Goal: Task Accomplishment & Management: Manage account settings

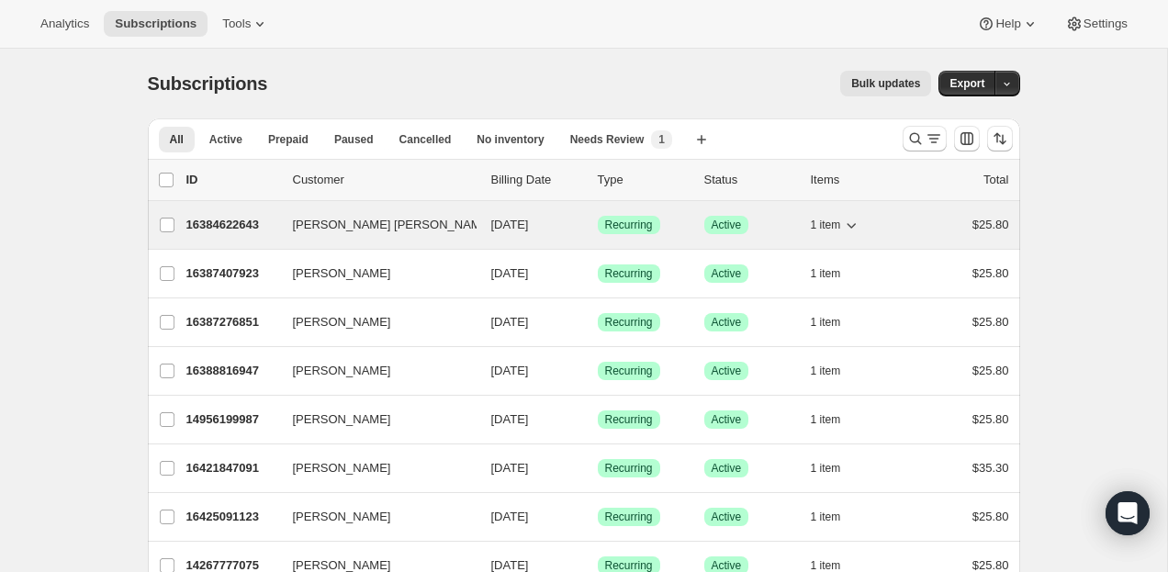
click at [843, 228] on icon "button" at bounding box center [851, 225] width 18 height 18
click at [842, 228] on button "1 item" at bounding box center [836, 225] width 51 height 26
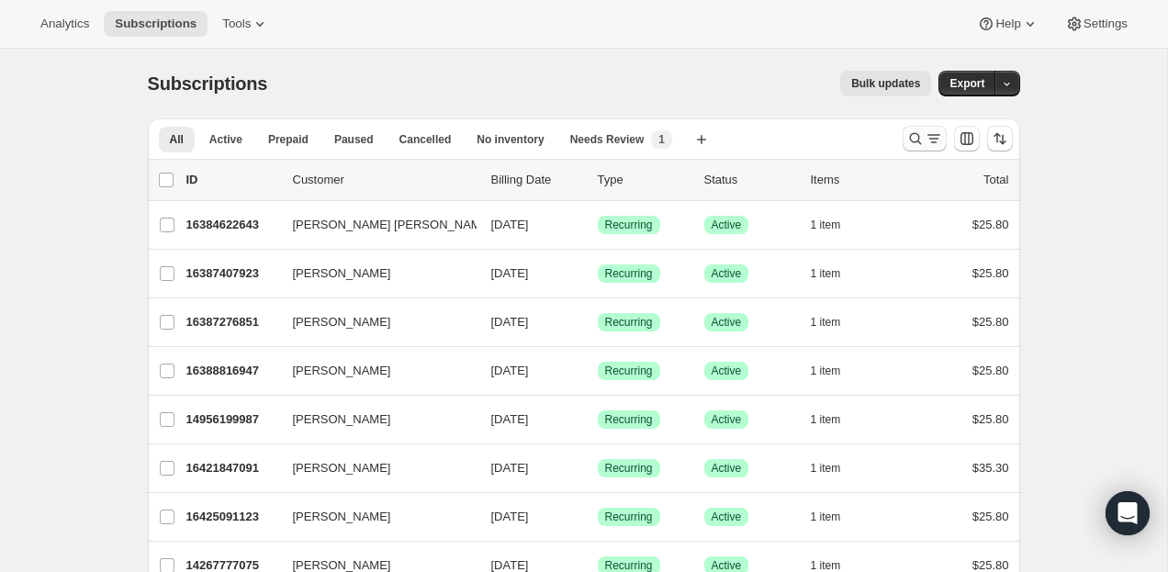
click at [916, 134] on icon "Search and filter results" at bounding box center [915, 139] width 12 height 12
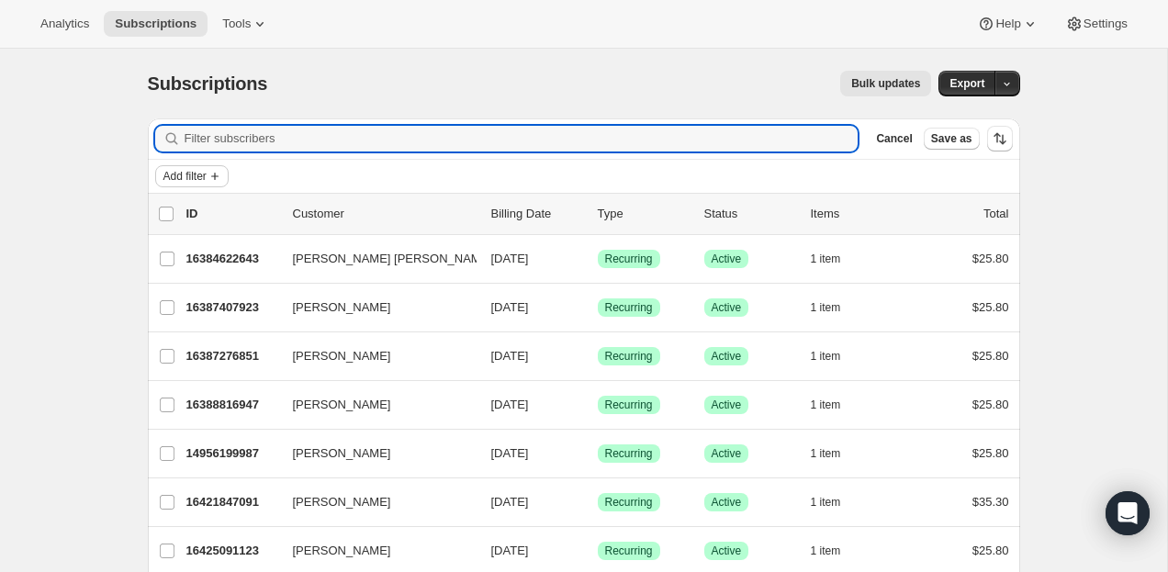
click at [211, 177] on button "Add filter" at bounding box center [191, 176] width 73 height 22
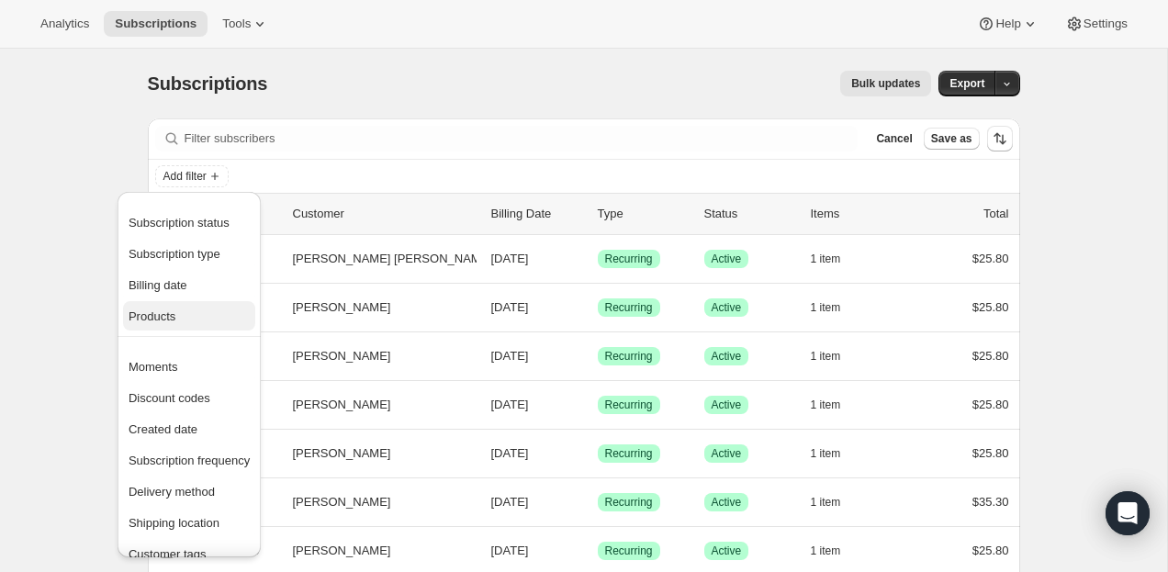
click at [153, 321] on span "Products" at bounding box center [152, 316] width 47 height 14
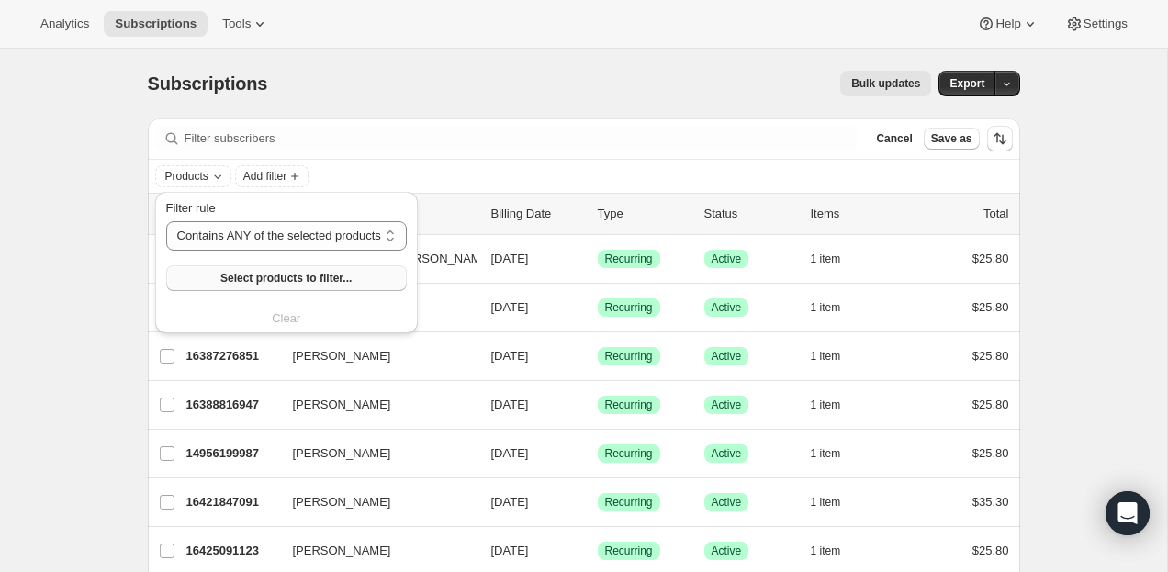
click at [273, 271] on button "Select products to filter..." at bounding box center [286, 278] width 241 height 26
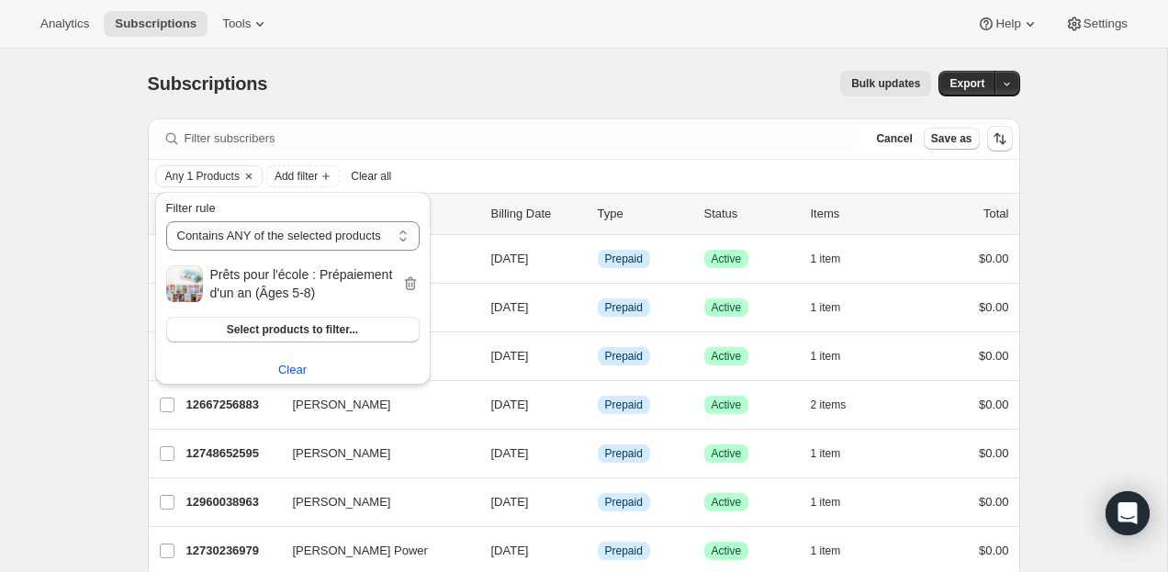
click at [646, 106] on div "Subscriptions. This page is ready Subscriptions Bulk updates More actions Bulk …" at bounding box center [584, 84] width 872 height 70
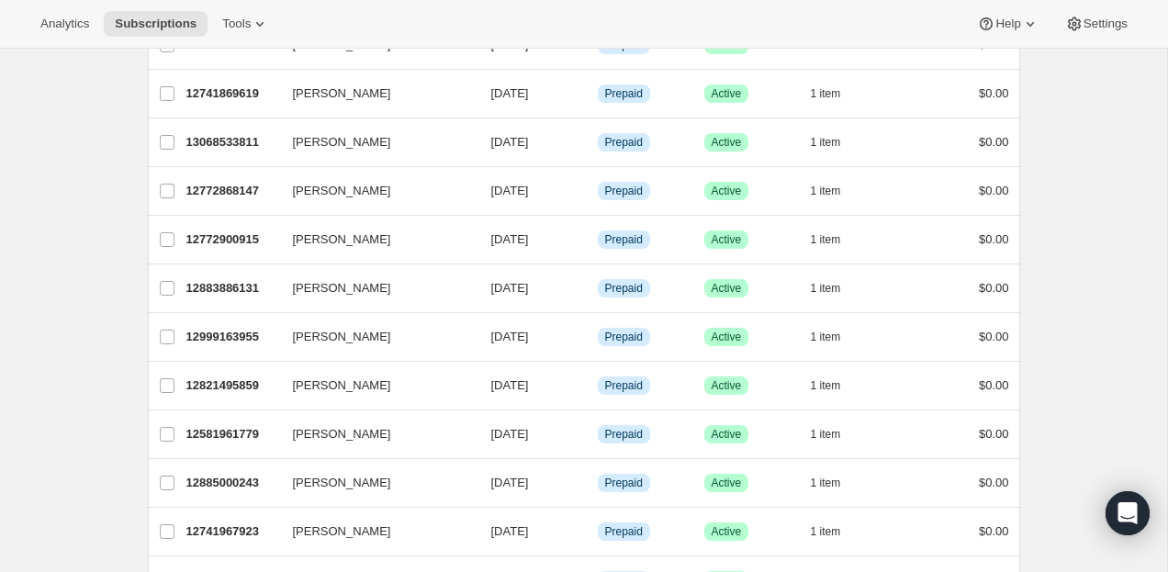
scroll to position [1740, 0]
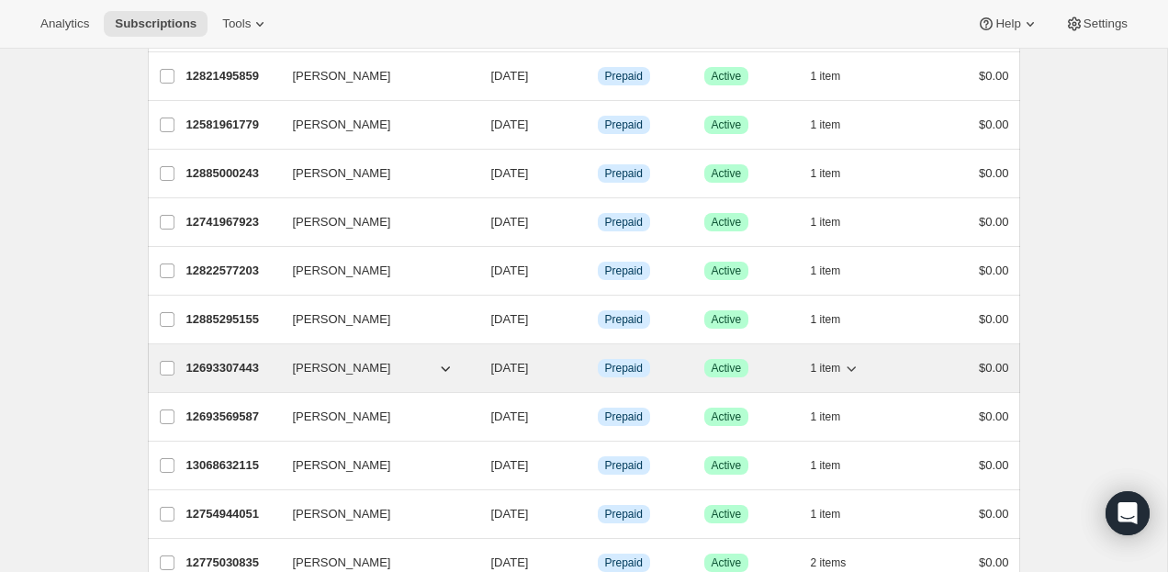
click at [253, 362] on p "12693307443" at bounding box center [232, 368] width 92 height 18
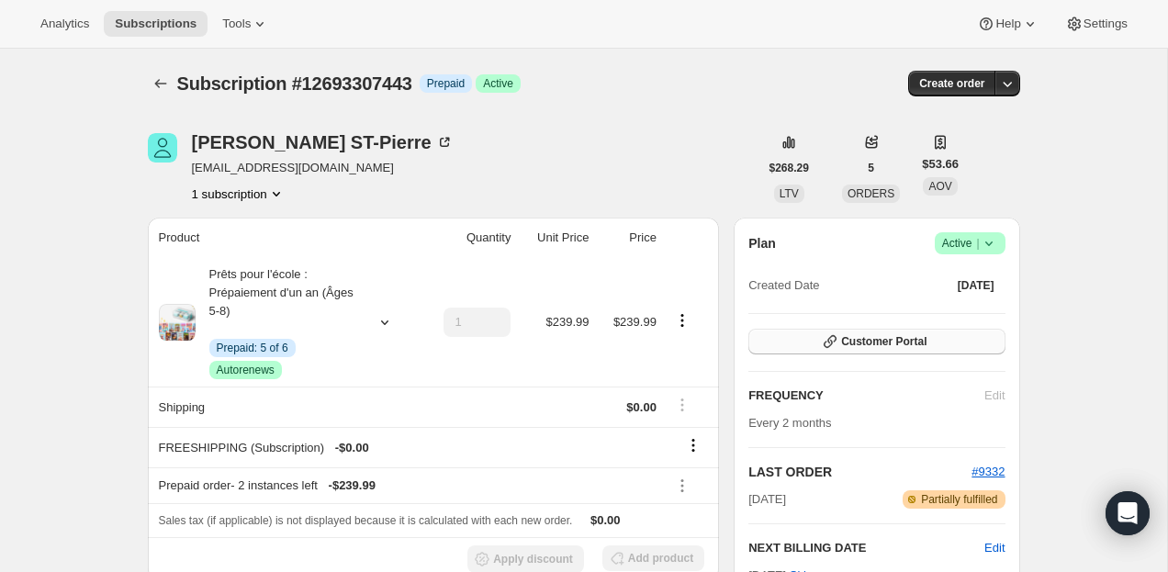
click at [864, 335] on span "Customer Portal" at bounding box center [883, 341] width 85 height 15
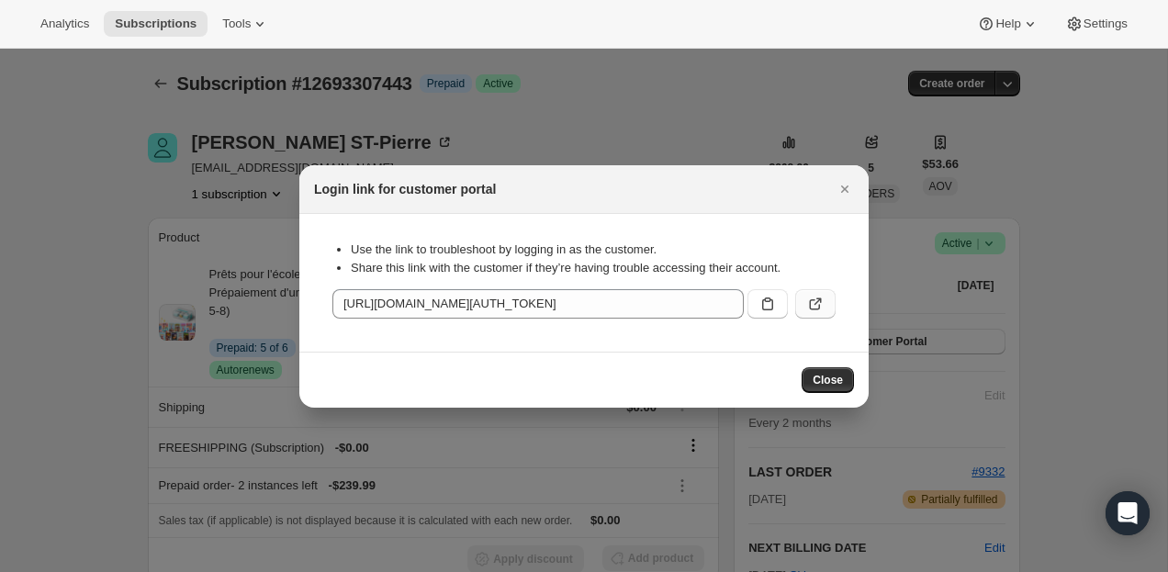
click at [814, 301] on icon ":rch:" at bounding box center [815, 304] width 18 height 18
click at [849, 187] on icon "Close" at bounding box center [845, 189] width 18 height 18
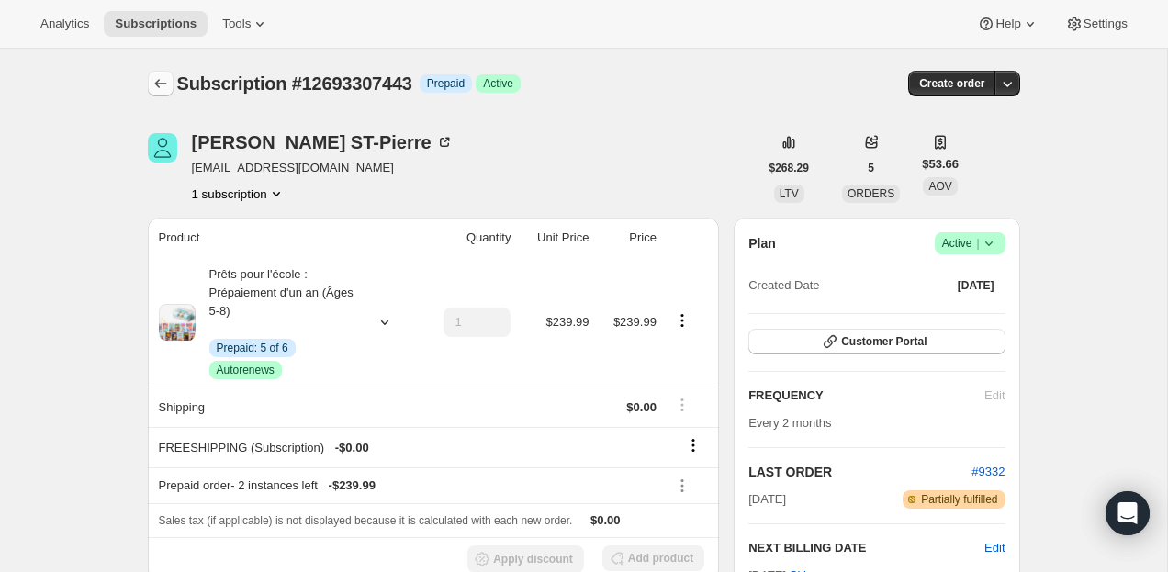
click at [162, 91] on icon "Subscriptions" at bounding box center [161, 83] width 18 height 18
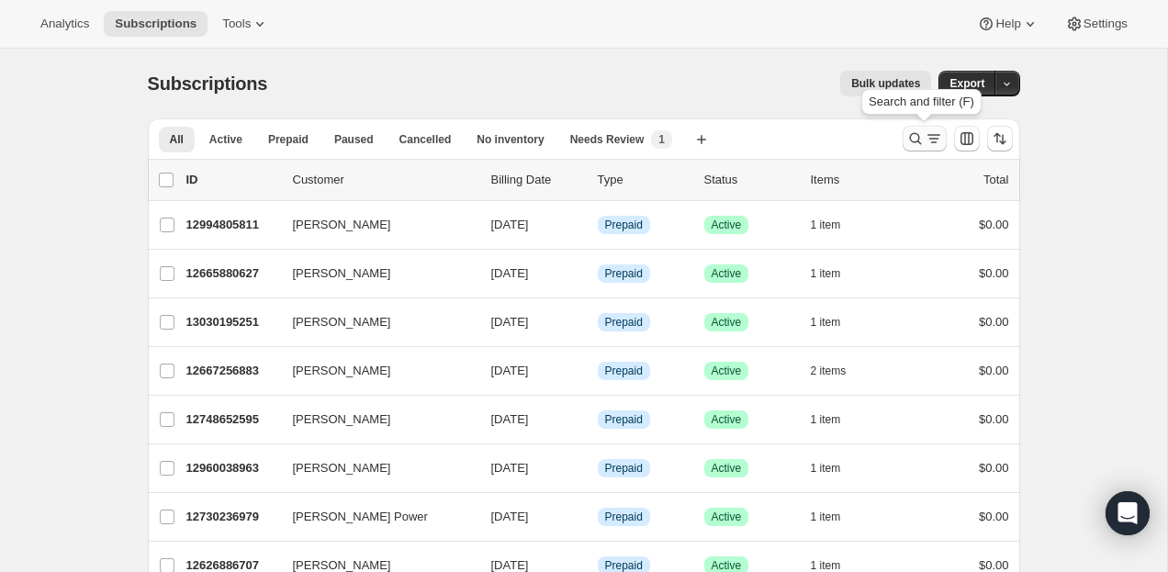
click at [917, 136] on icon "Search and filter results" at bounding box center [915, 138] width 18 height 18
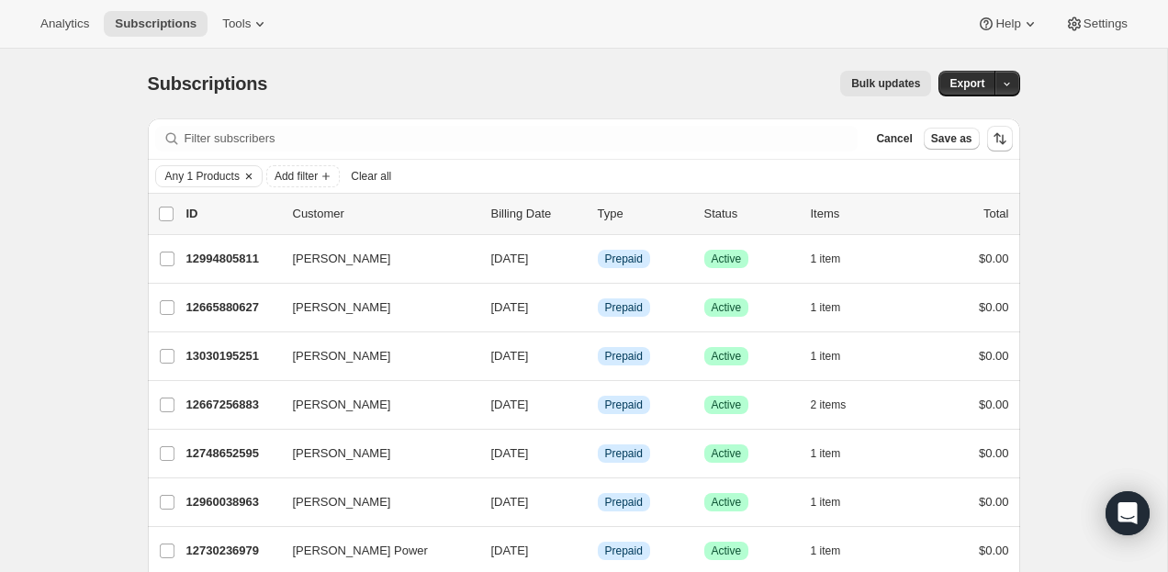
click at [204, 177] on span "Any 1 Products" at bounding box center [202, 176] width 74 height 15
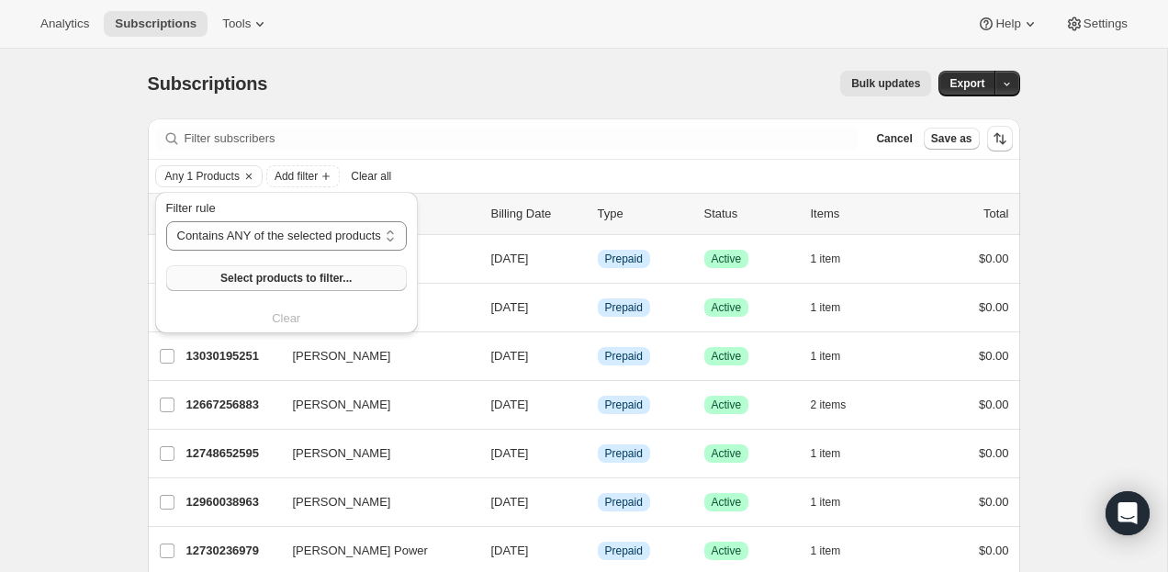
click at [345, 267] on button "Select products to filter..." at bounding box center [286, 278] width 241 height 26
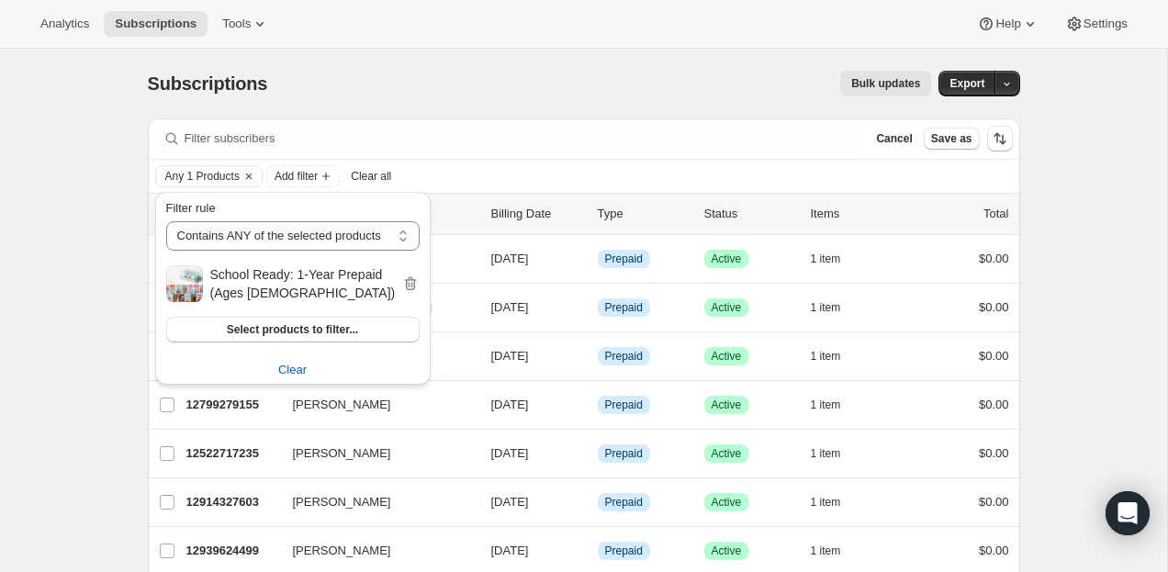
click at [654, 154] on div "Filter subscribers Cancel Save as" at bounding box center [584, 138] width 872 height 40
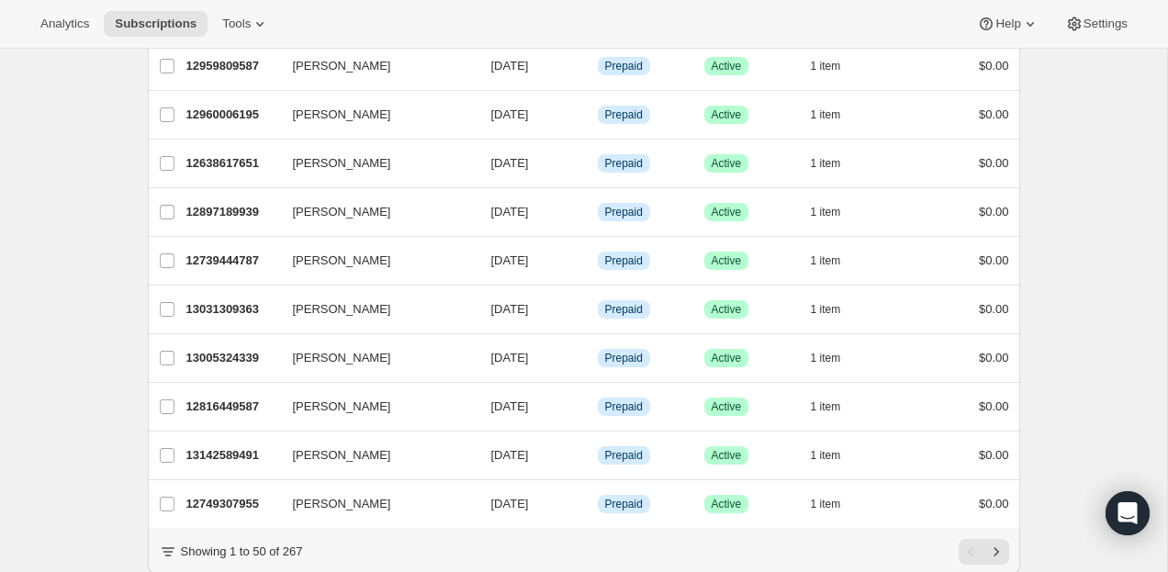
scroll to position [2199, 0]
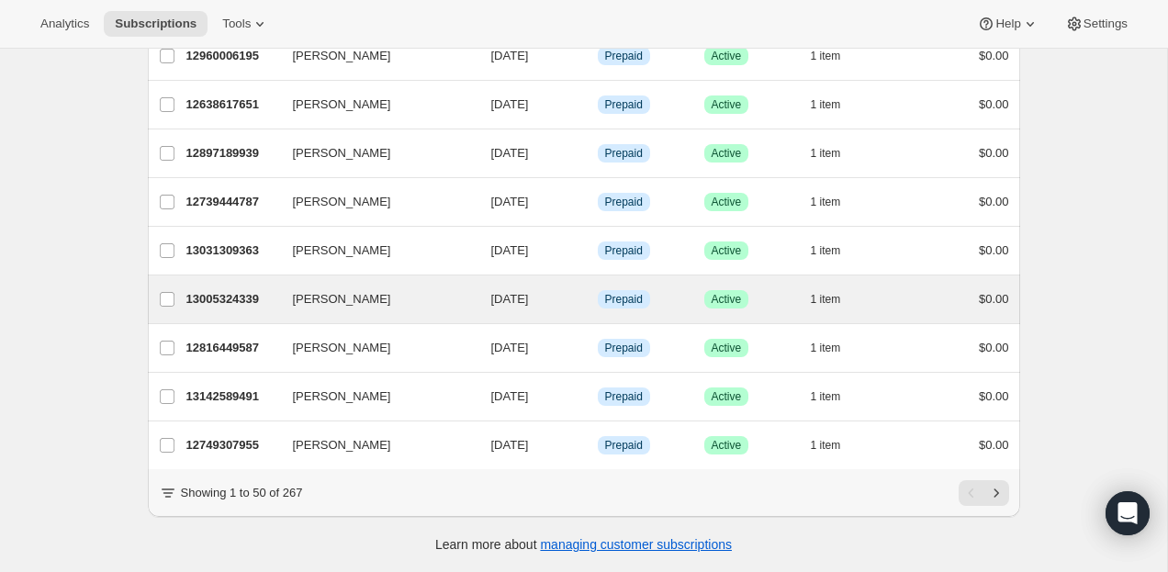
click at [220, 313] on div "[PERSON_NAME] 13005324339 [PERSON_NAME] [DATE] Info Prepaid Success Active 1 it…" at bounding box center [584, 300] width 872 height 48
click at [843, 301] on icon "button" at bounding box center [851, 299] width 18 height 18
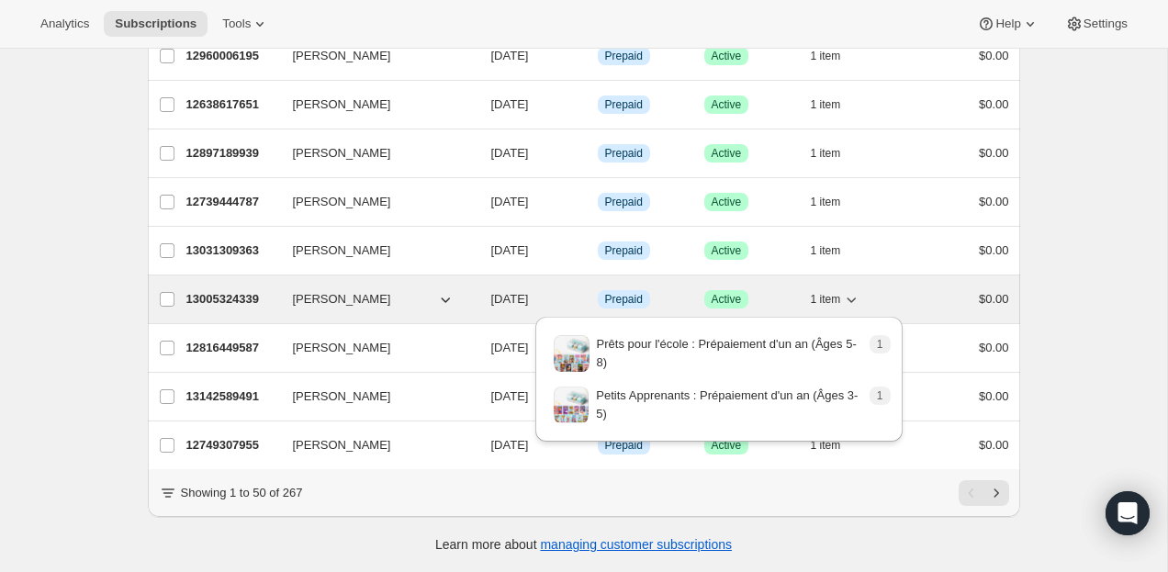
click at [843, 295] on icon "button" at bounding box center [851, 299] width 18 height 18
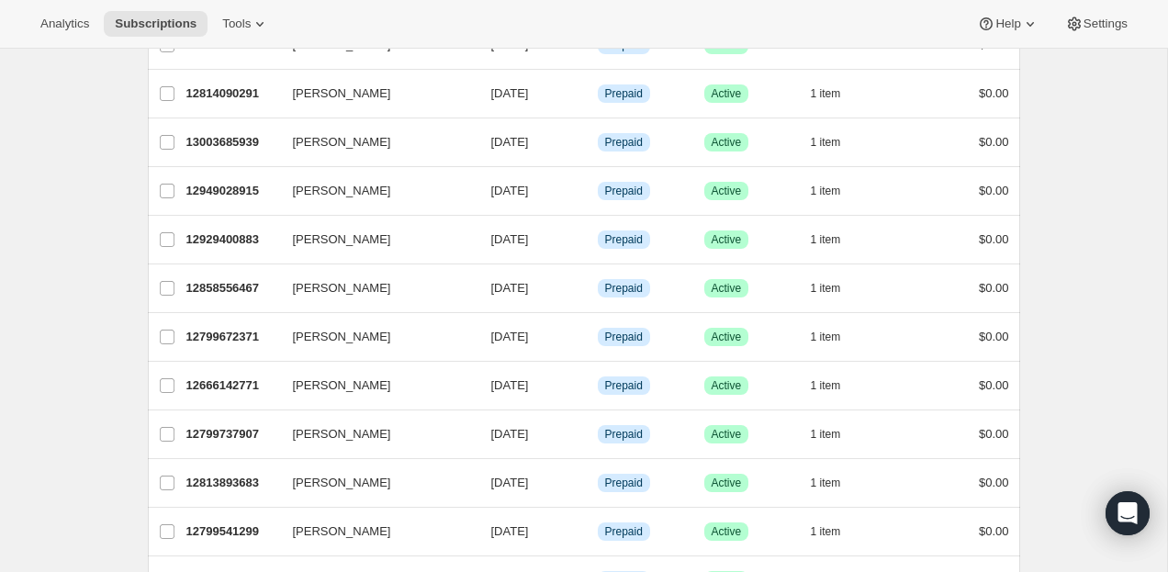
scroll to position [400, 0]
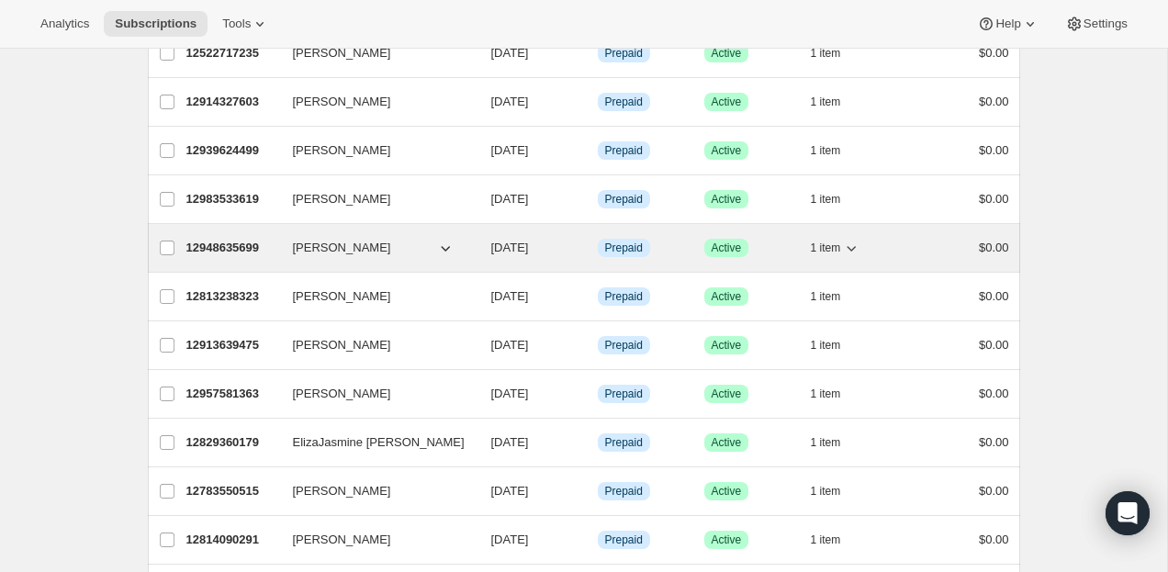
click at [818, 248] on span "1 item" at bounding box center [826, 248] width 30 height 15
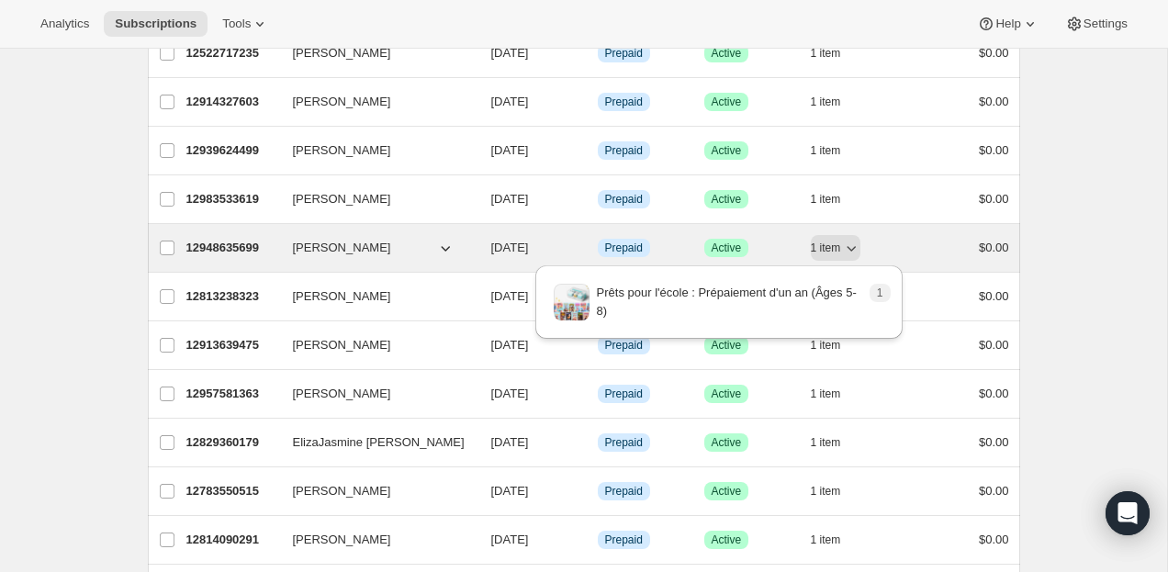
click at [220, 251] on p "12948635699" at bounding box center [232, 248] width 92 height 18
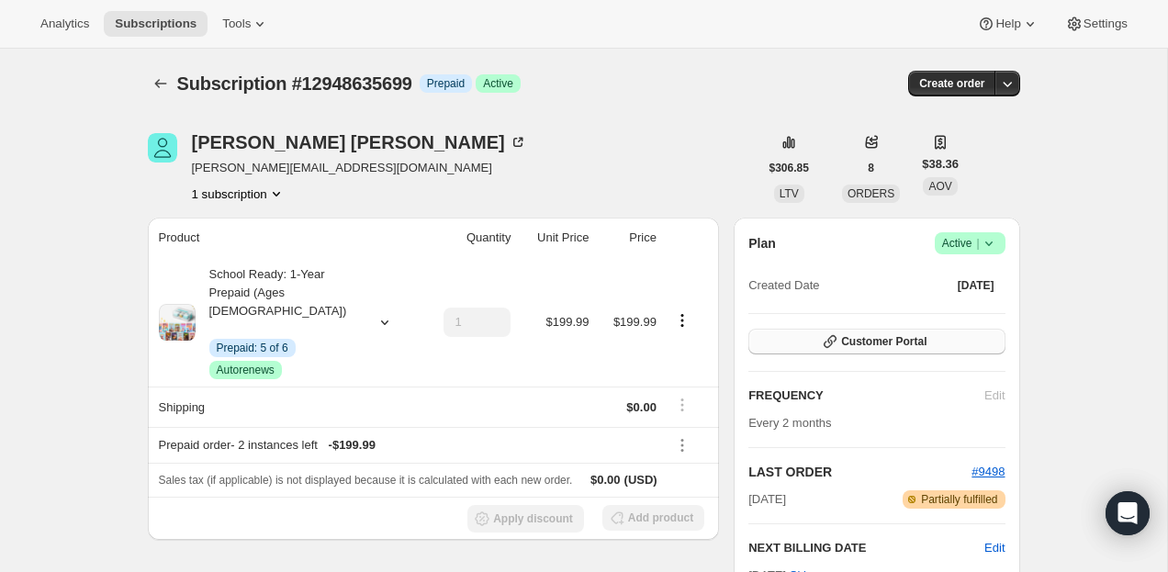
click at [861, 348] on span "Customer Portal" at bounding box center [883, 341] width 85 height 15
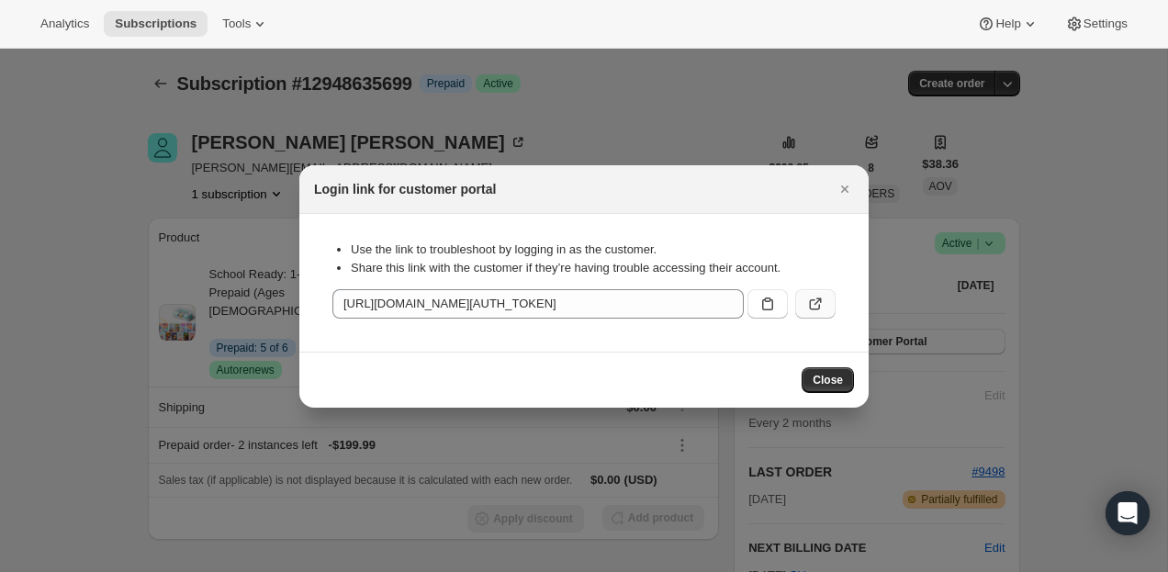
click at [823, 305] on icon ":rpq:" at bounding box center [815, 304] width 18 height 18
